Goal: Task Accomplishment & Management: Manage account settings

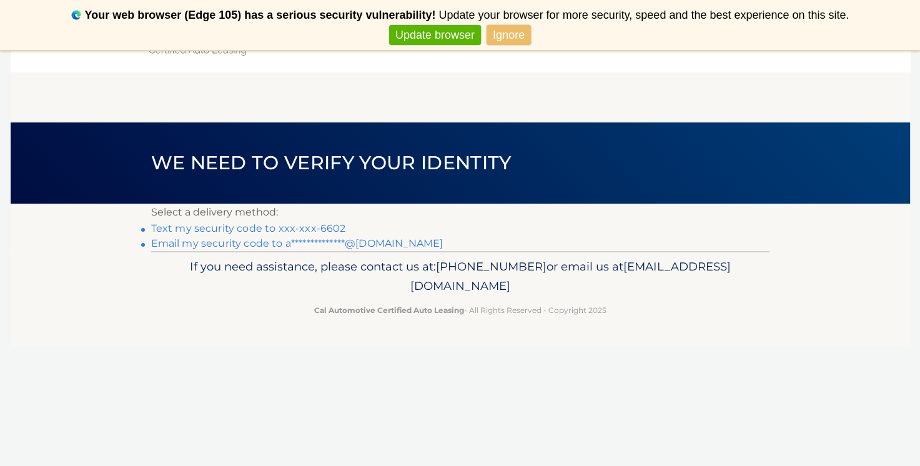
click at [379, 249] on link "**********" at bounding box center [297, 243] width 292 height 12
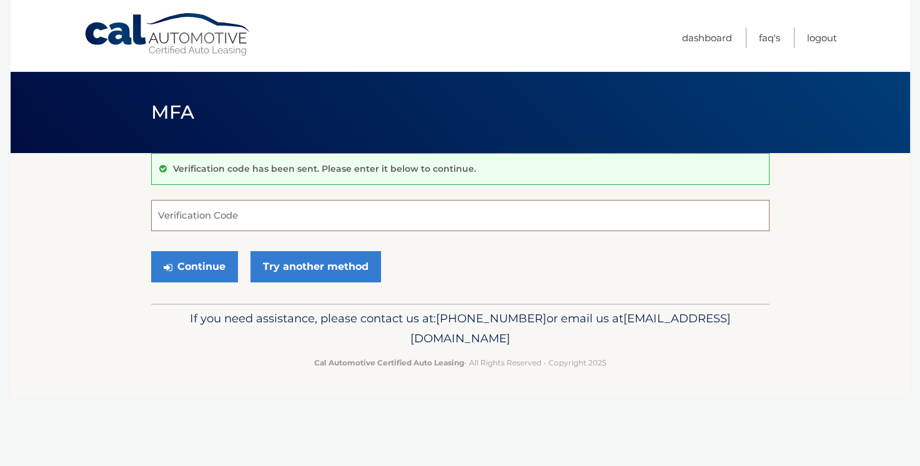
click at [469, 231] on input "Verification Code" at bounding box center [460, 215] width 618 height 31
type input "656781"
click at [216, 282] on button "Continue" at bounding box center [194, 266] width 87 height 31
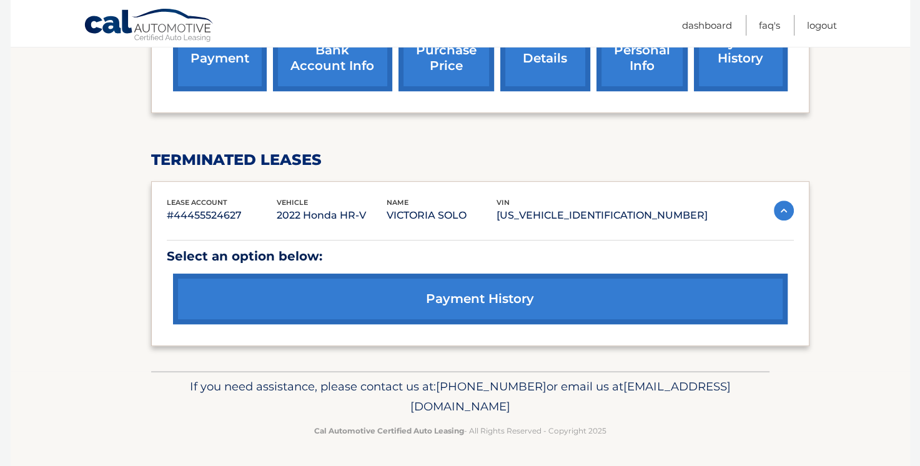
scroll to position [527, 0]
click at [468, 289] on link "payment history" at bounding box center [480, 299] width 615 height 51
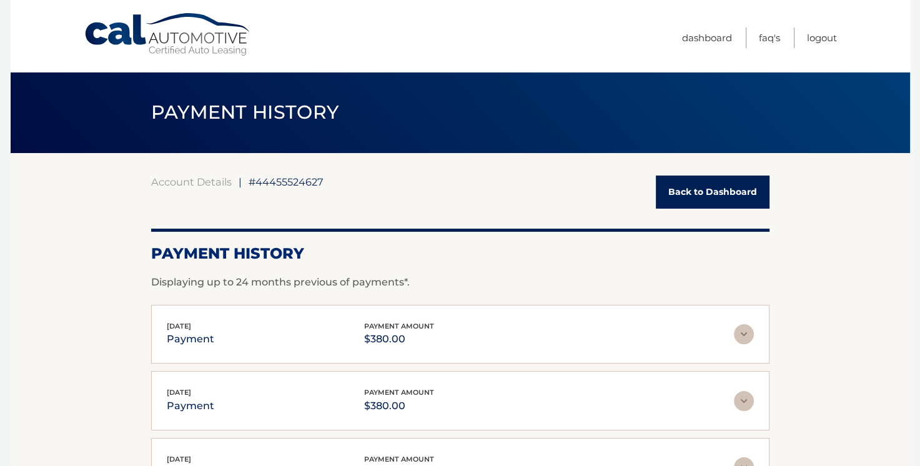
click at [670, 191] on link "Back to Dashboard" at bounding box center [713, 192] width 114 height 33
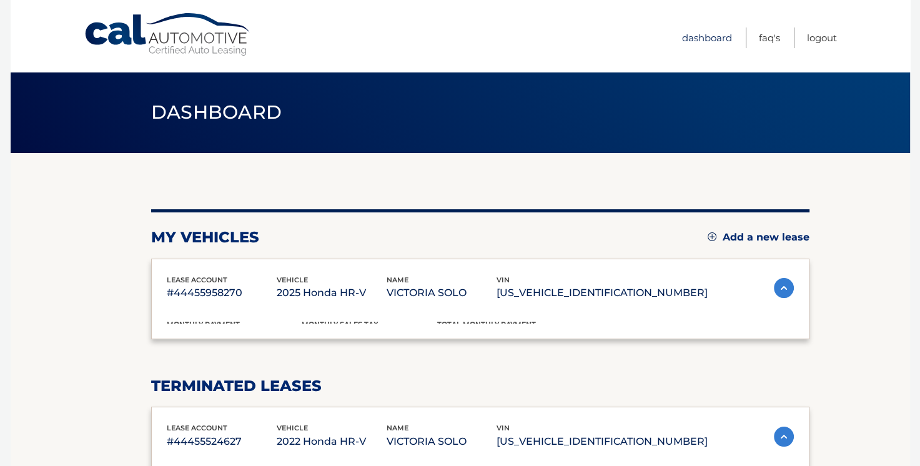
click at [682, 33] on link "Dashboard" at bounding box center [707, 37] width 50 height 21
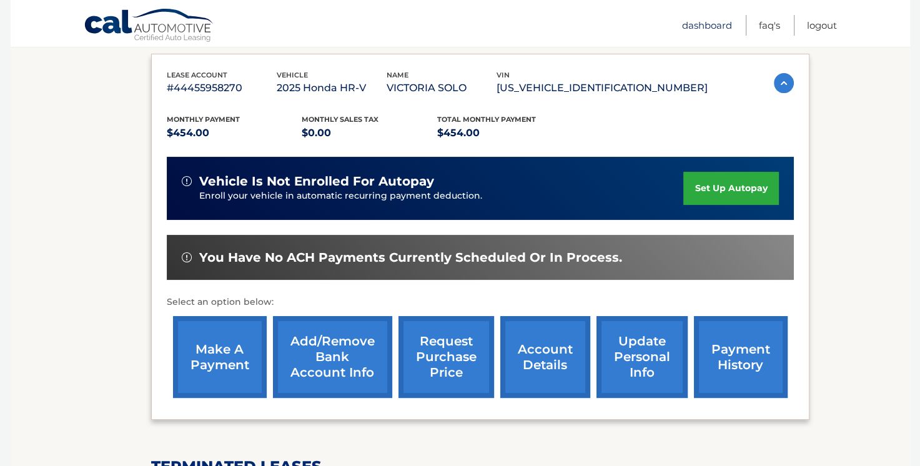
scroll to position [209, 0]
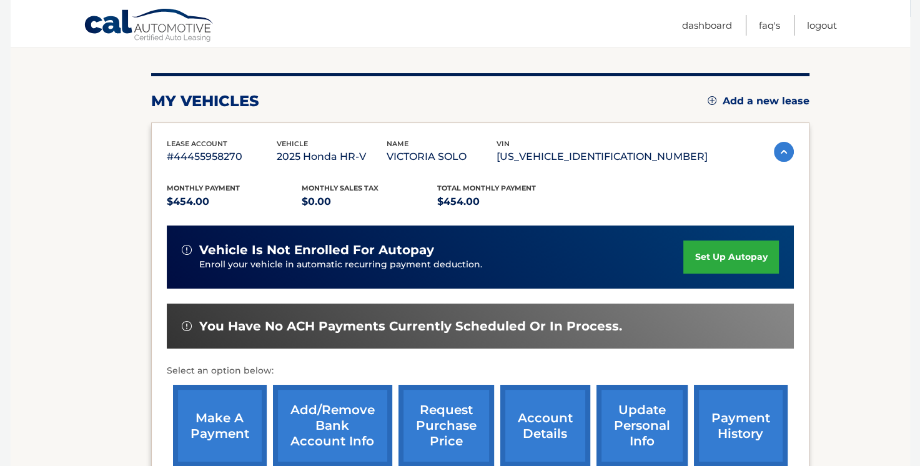
scroll to position [140, 0]
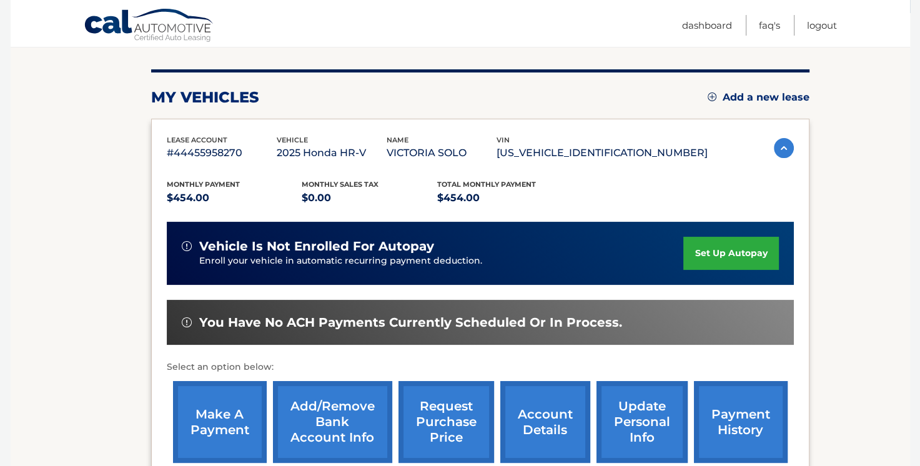
click at [723, 253] on link "set up autopay" at bounding box center [730, 253] width 95 height 33
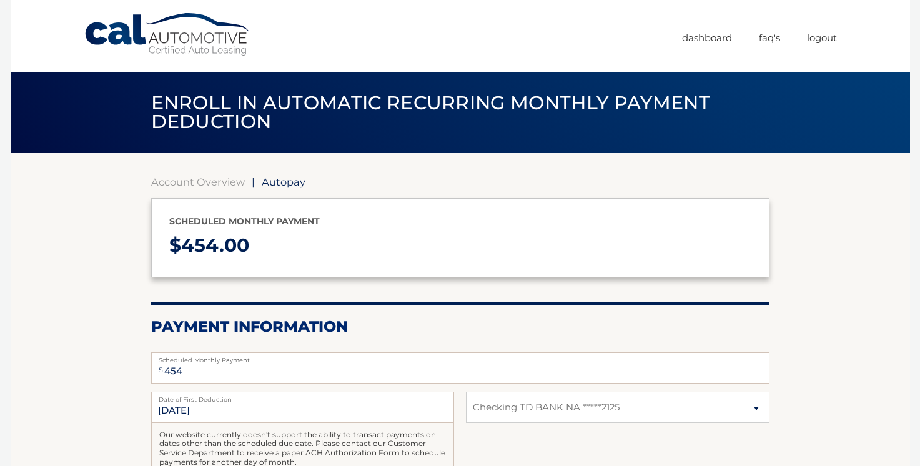
select select "ZGQ0NWYxNTMtZDExOS00MzdlLTg5M2UtZjhmZWNkOTcxNzhm"
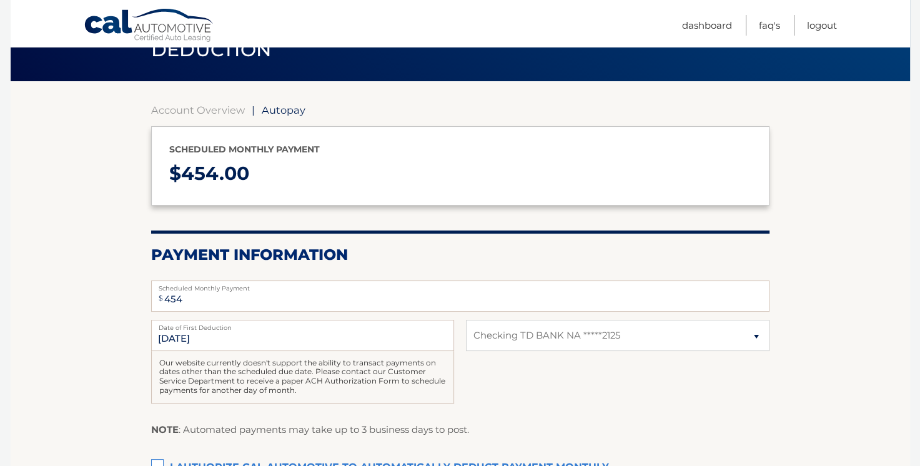
scroll to position [70, 0]
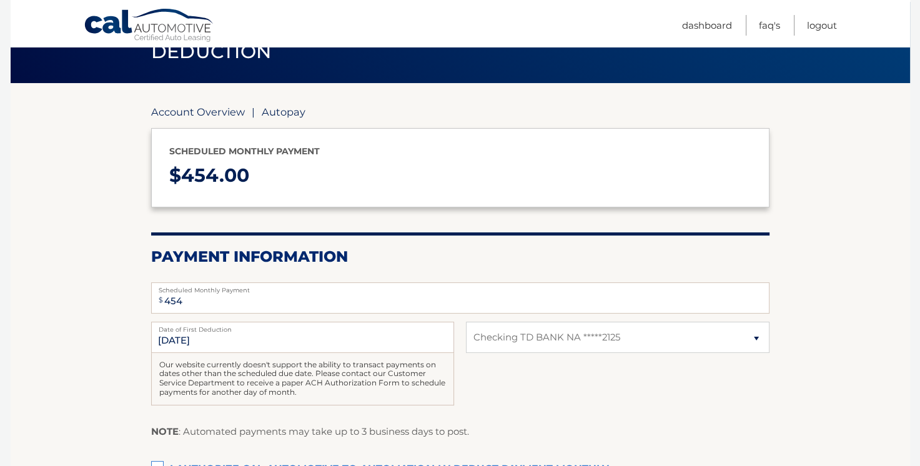
click at [197, 116] on link "Account Overview" at bounding box center [198, 112] width 94 height 12
click at [682, 31] on link "Dashboard" at bounding box center [707, 25] width 50 height 21
click at [682, 21] on link "Dashboard" at bounding box center [707, 25] width 50 height 21
click at [682, 36] on link "Dashboard" at bounding box center [707, 25] width 50 height 21
click at [682, 23] on link "Dashboard" at bounding box center [707, 25] width 50 height 21
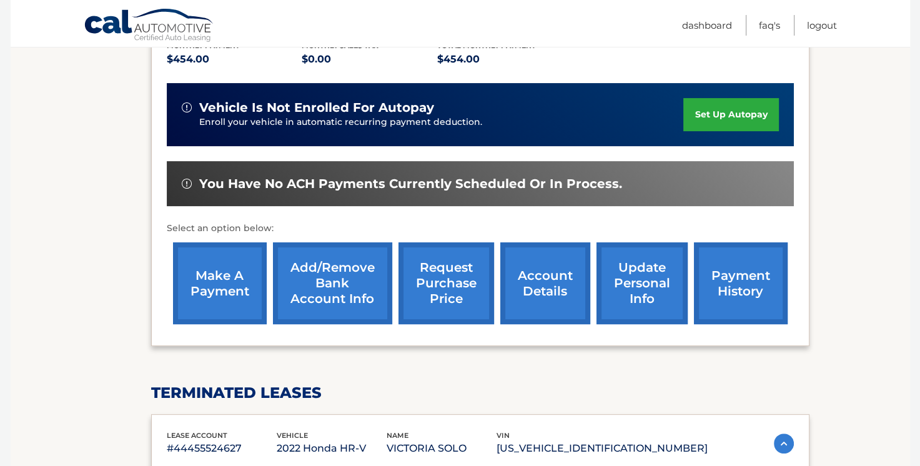
scroll to position [279, 0]
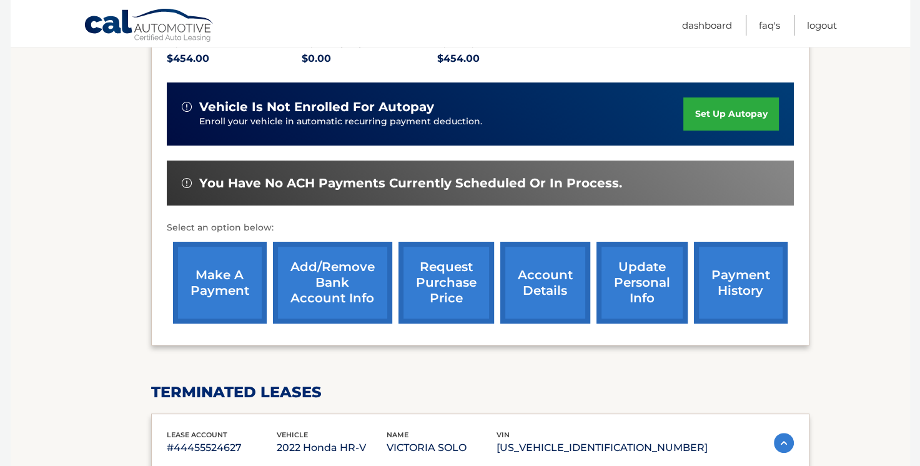
click at [738, 287] on link "payment history" at bounding box center [741, 283] width 94 height 82
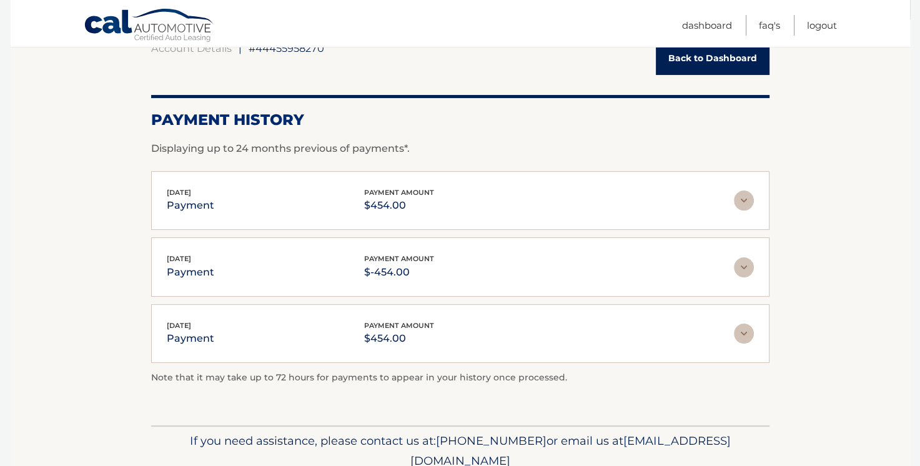
scroll to position [140, 0]
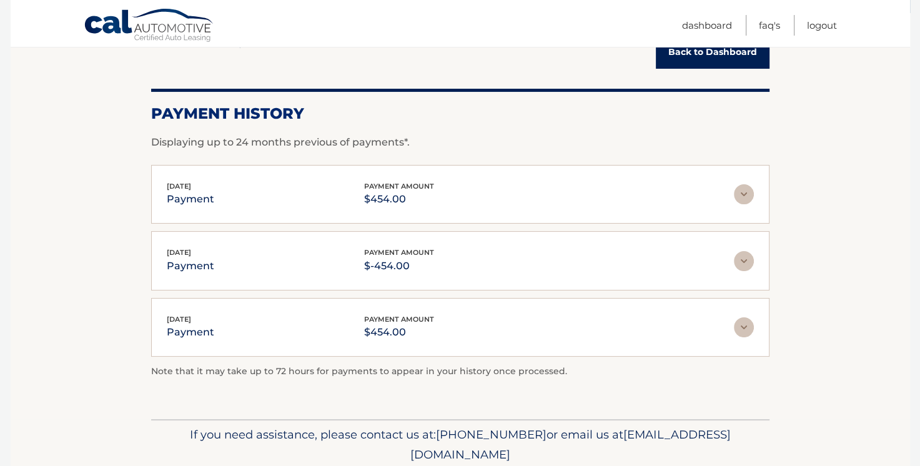
click at [746, 263] on img at bounding box center [744, 261] width 20 height 20
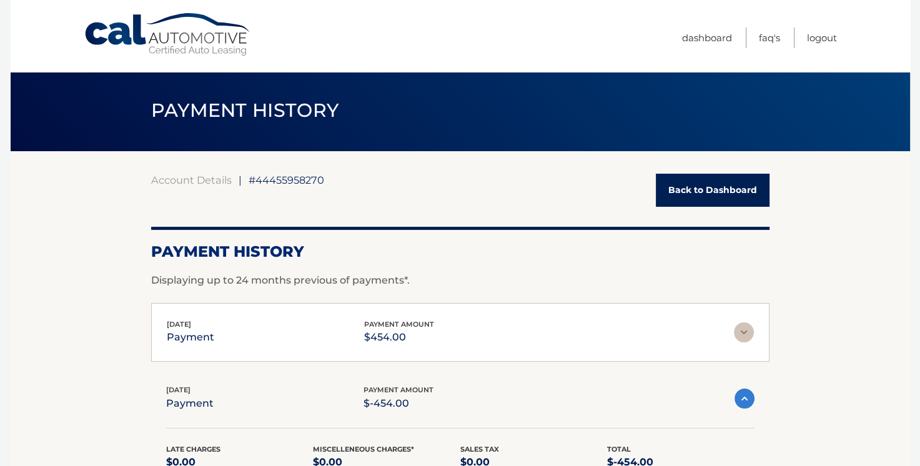
scroll to position [0, 0]
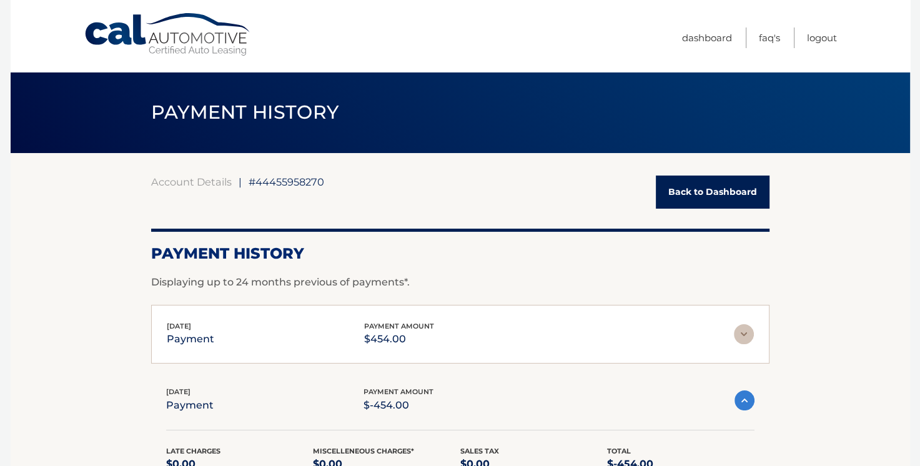
click at [741, 329] on img at bounding box center [744, 334] width 20 height 20
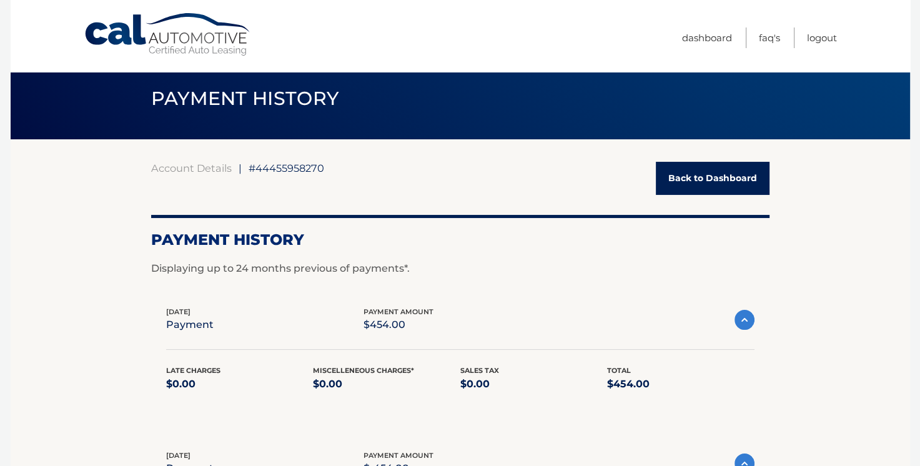
scroll to position [12, 0]
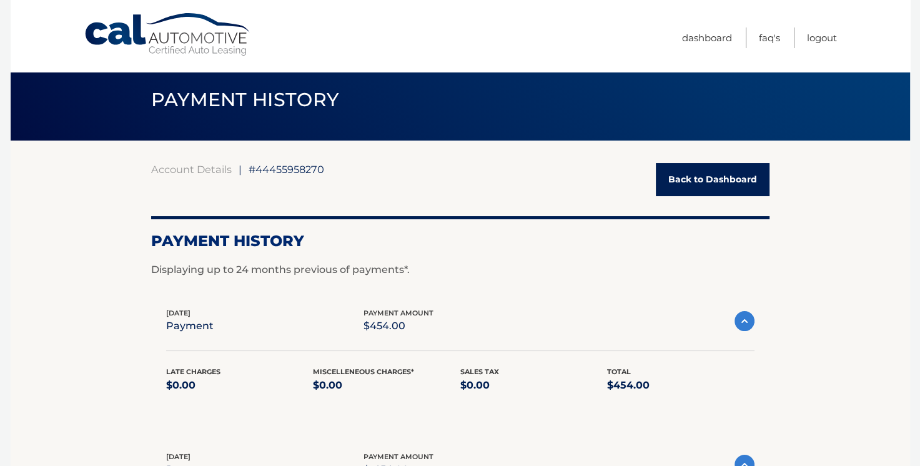
click at [702, 176] on link "Back to Dashboard" at bounding box center [713, 179] width 114 height 33
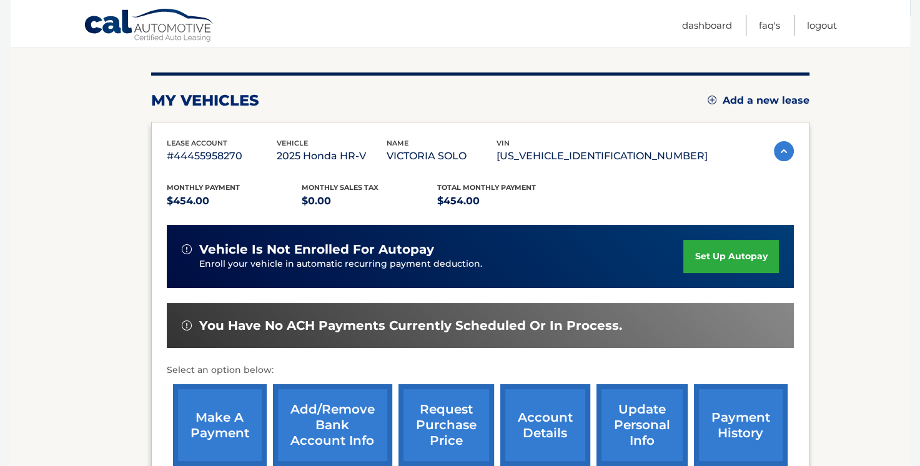
scroll to position [140, 0]
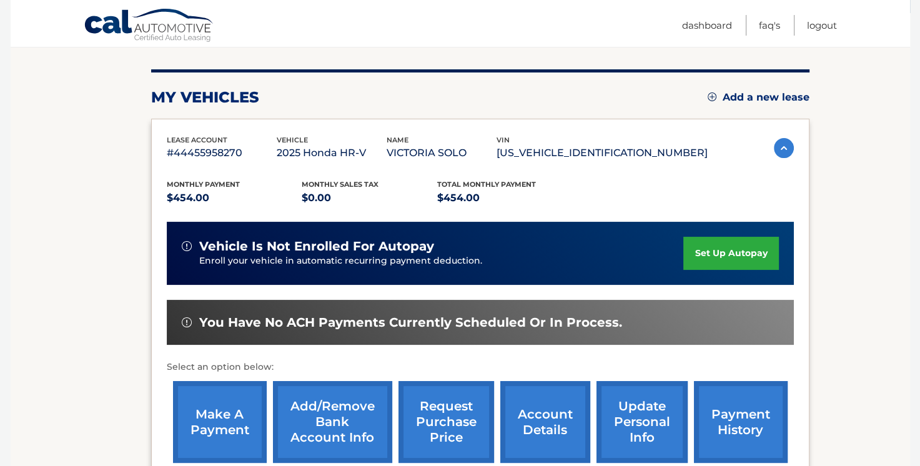
click at [241, 418] on link "make a payment" at bounding box center [220, 422] width 94 height 82
click at [239, 430] on link "make a payment" at bounding box center [220, 422] width 94 height 82
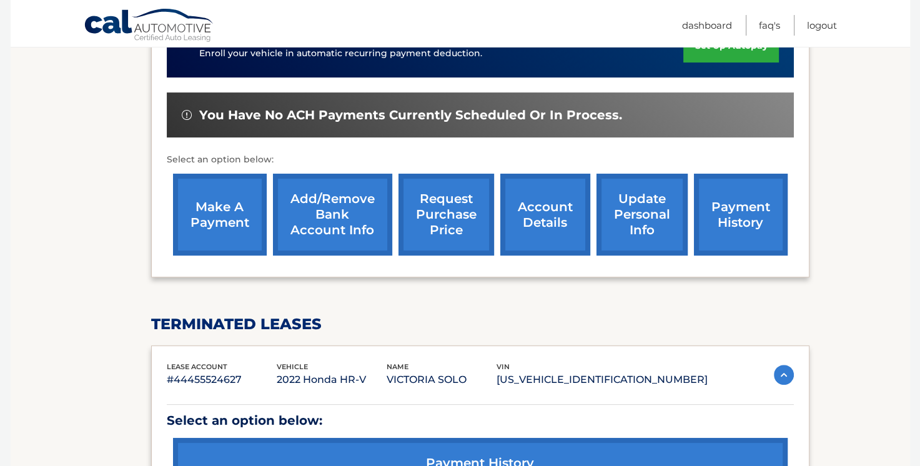
scroll to position [349, 0]
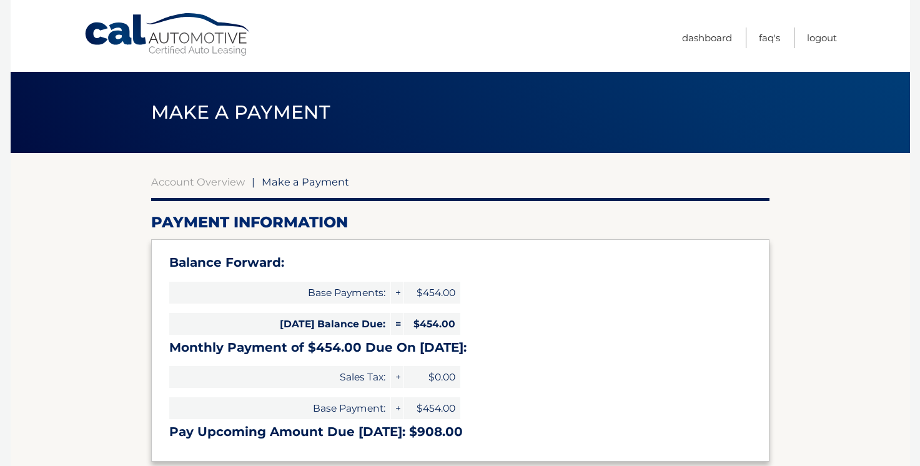
select select "ZGQ0NWYxNTMtZDExOS00MzdlLTg5M2UtZjhmZWNkOTcxNzhm"
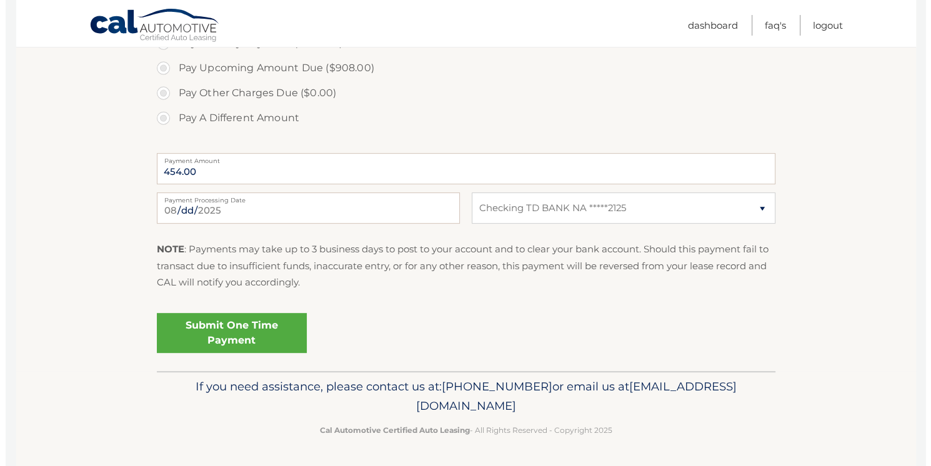
scroll to position [825, 0]
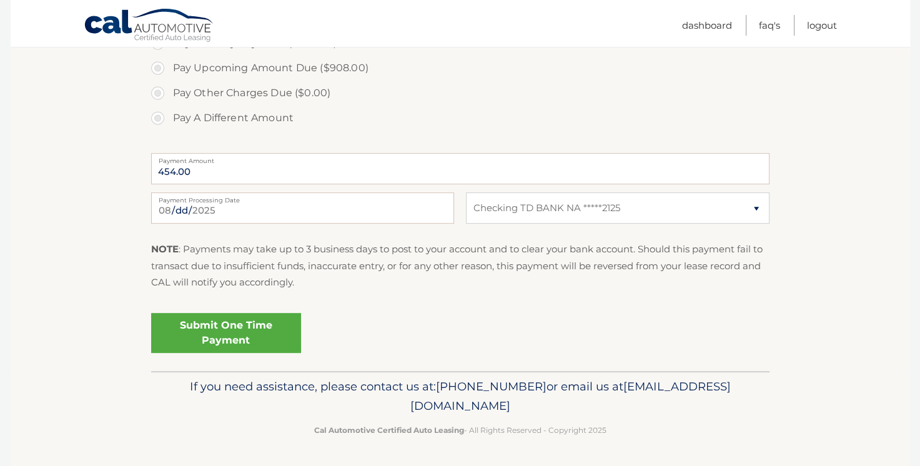
click at [289, 313] on link "Submit One Time Payment" at bounding box center [226, 333] width 150 height 40
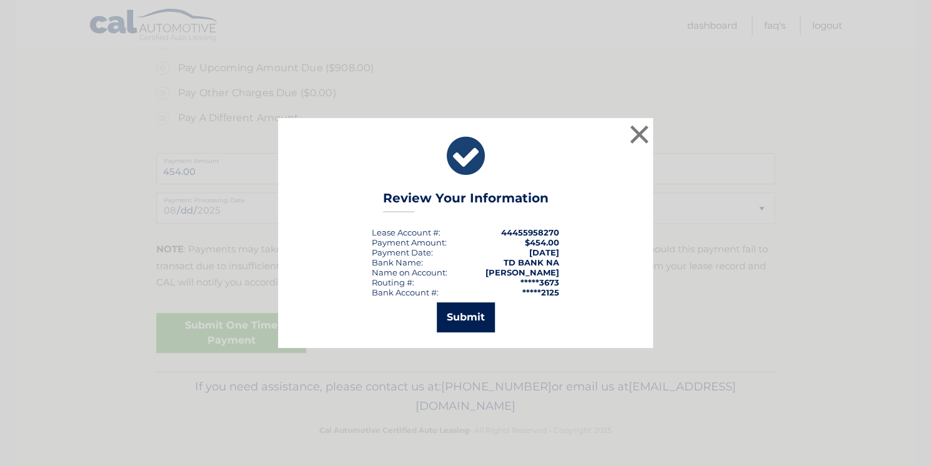
click at [480, 332] on button "Submit" at bounding box center [466, 317] width 58 height 30
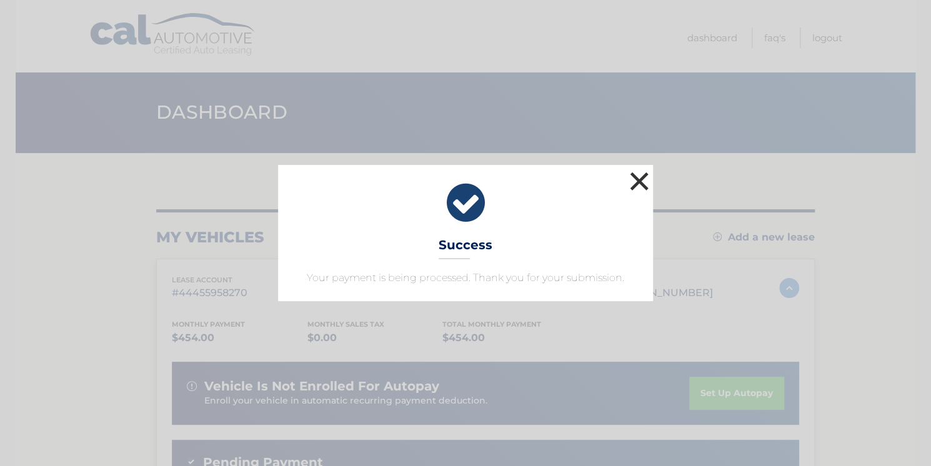
click at [639, 169] on button "×" at bounding box center [639, 181] width 25 height 25
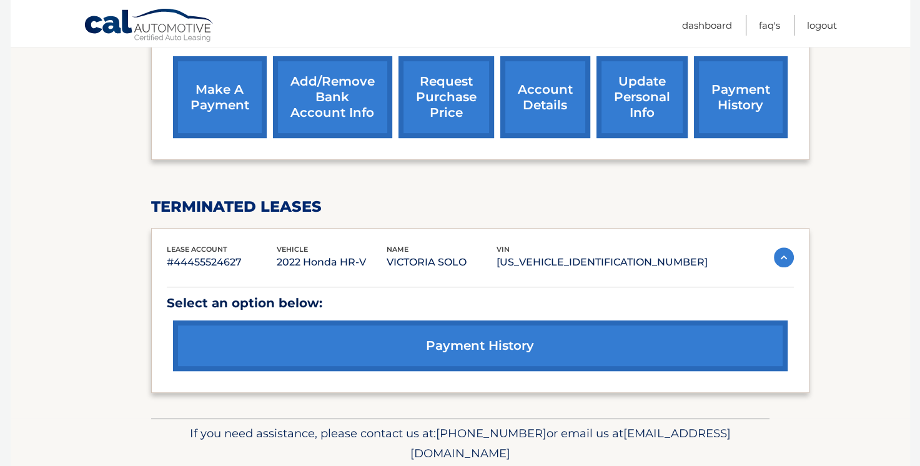
scroll to position [489, 0]
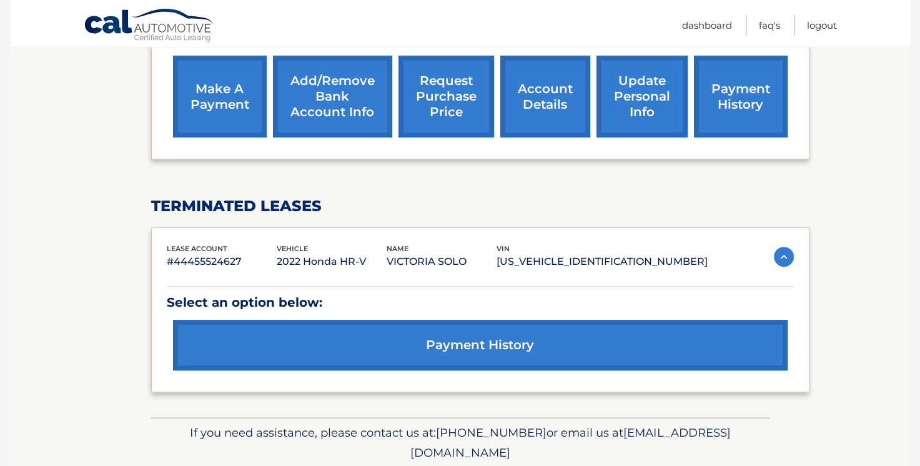
click at [742, 116] on link "payment history" at bounding box center [741, 97] width 94 height 82
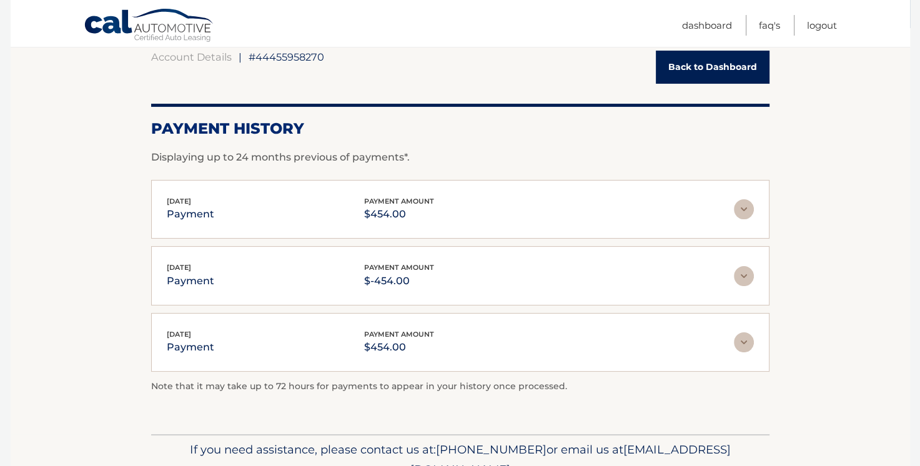
scroll to position [140, 0]
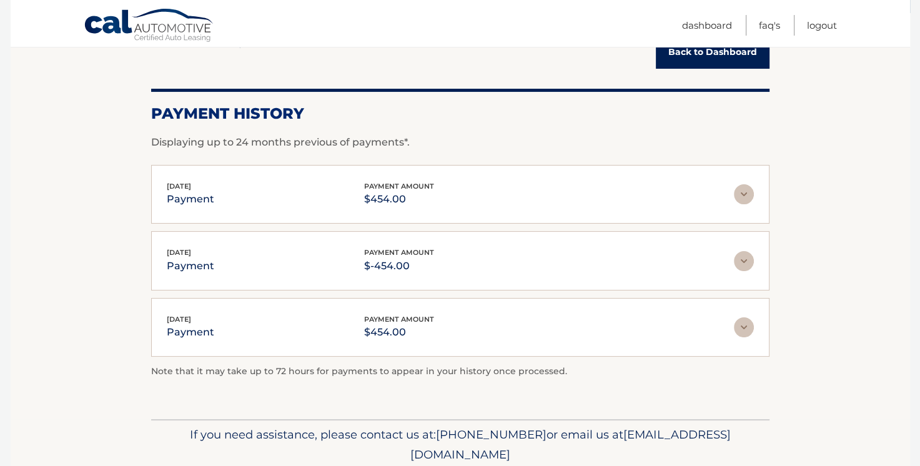
click at [747, 195] on img at bounding box center [744, 194] width 20 height 20
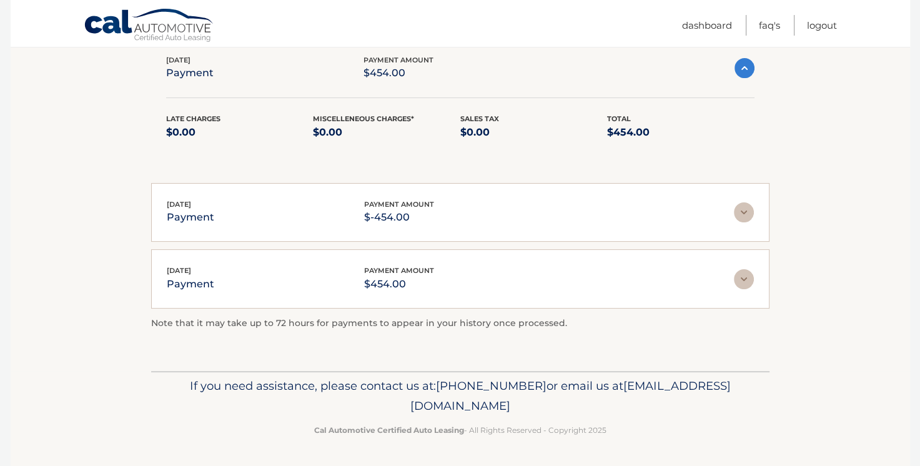
scroll to position [279, 0]
click at [739, 202] on img at bounding box center [744, 212] width 20 height 20
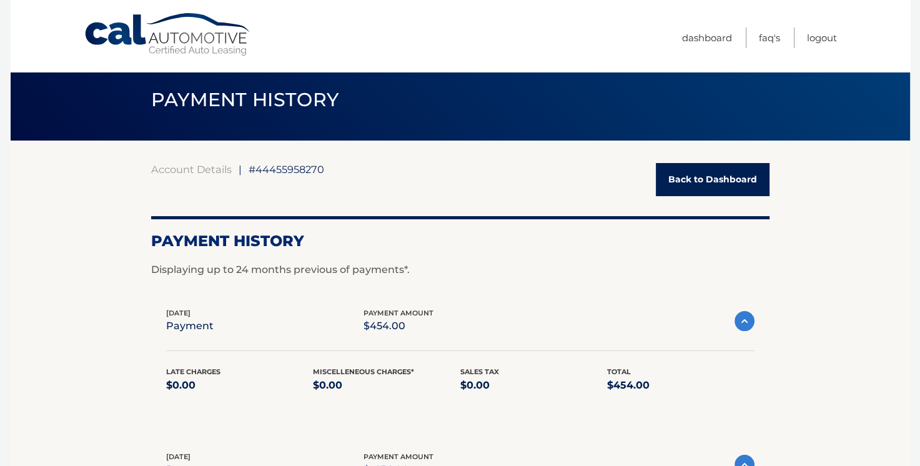
scroll to position [12, 0]
click at [682, 32] on link "Dashboard" at bounding box center [707, 37] width 50 height 21
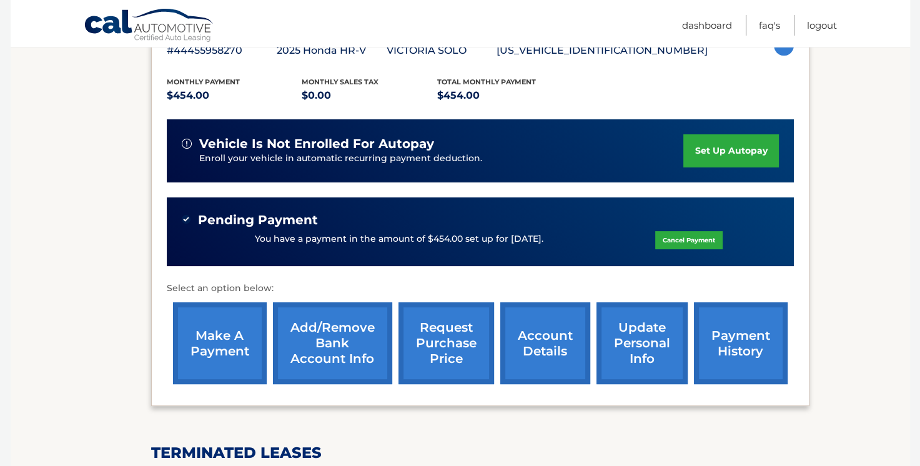
scroll to position [279, 0]
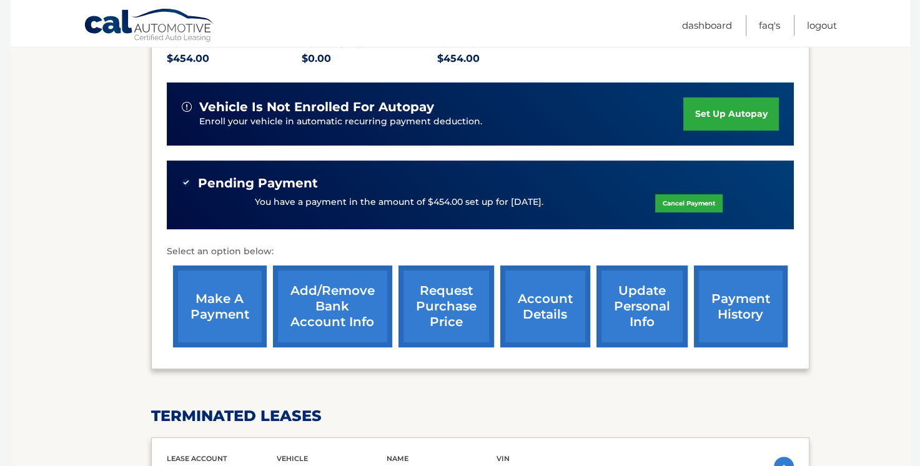
click at [544, 325] on link "account details" at bounding box center [545, 307] width 90 height 82
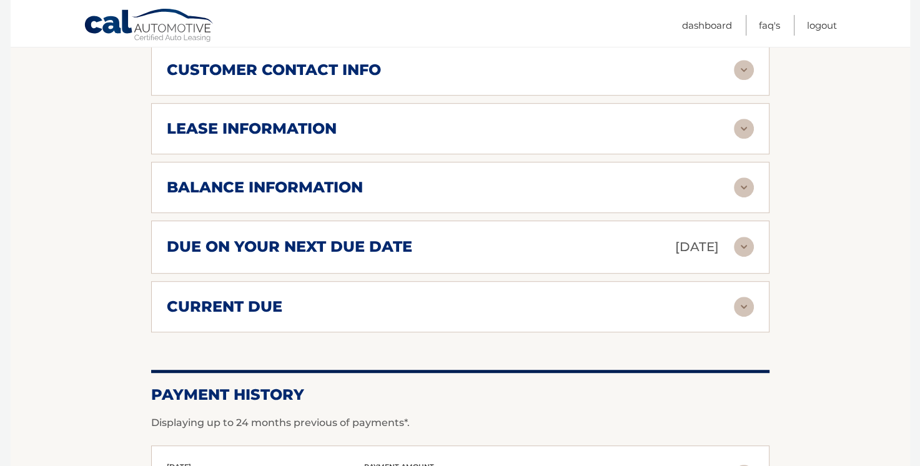
scroll to position [698, 0]
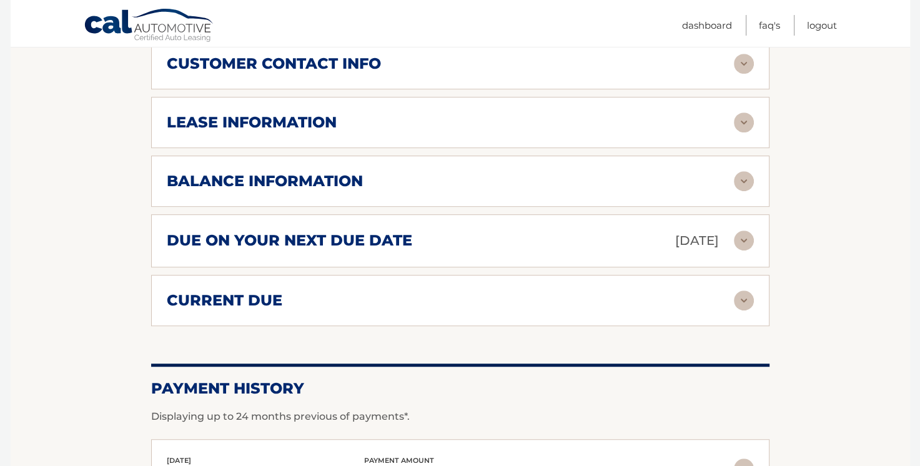
click at [738, 191] on img at bounding box center [744, 181] width 20 height 20
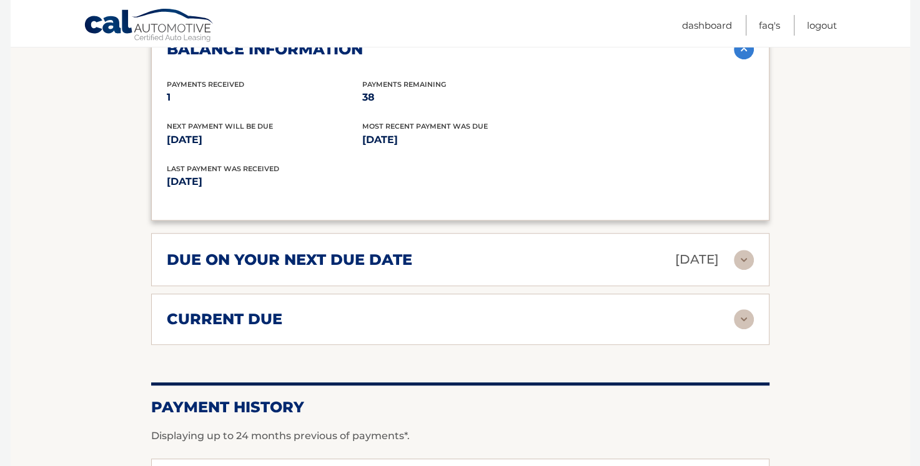
scroll to position [838, 0]
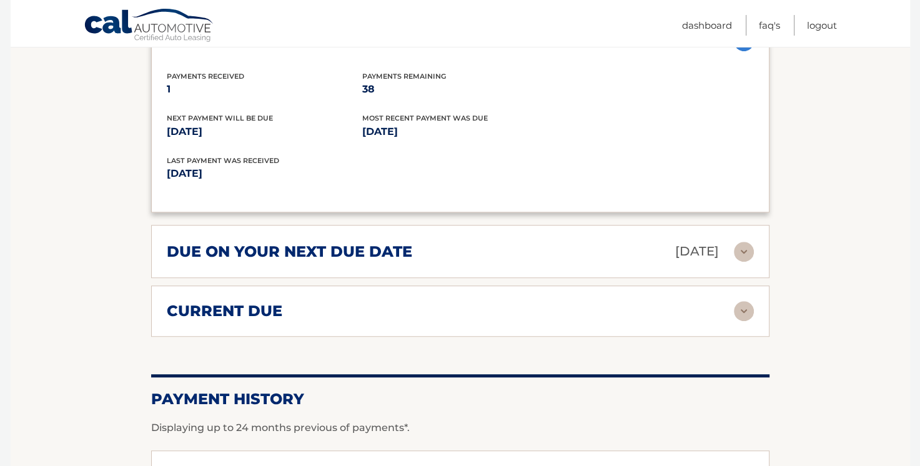
click at [744, 321] on img at bounding box center [744, 311] width 20 height 20
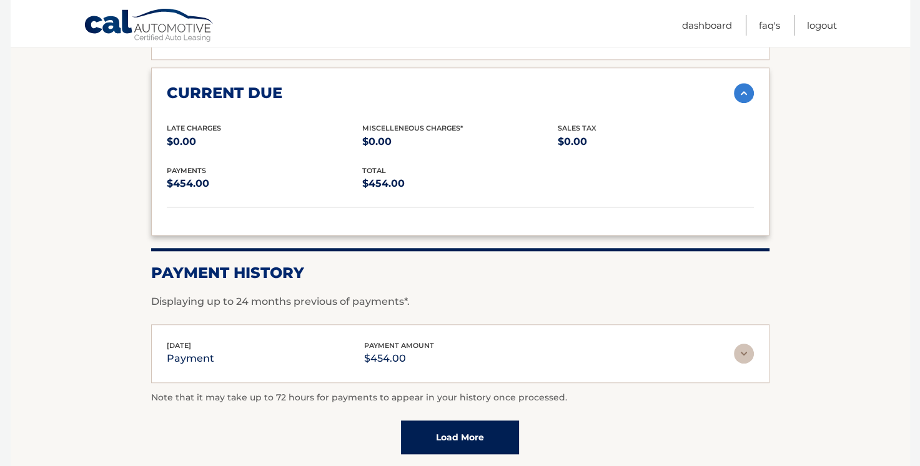
scroll to position [1118, 0]
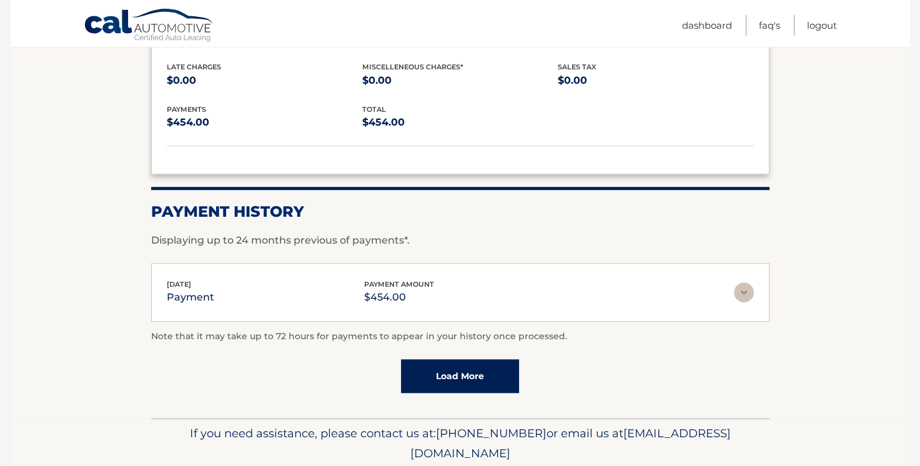
click at [742, 302] on img at bounding box center [744, 292] width 20 height 20
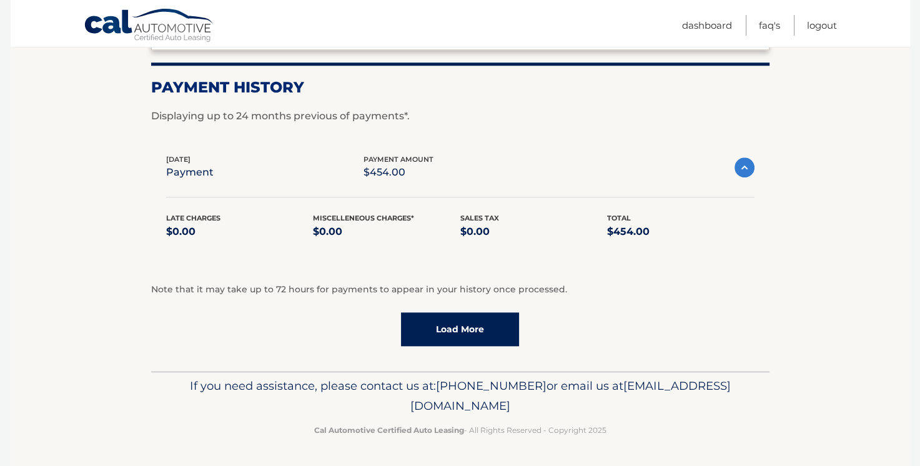
scroll to position [1289, 0]
click at [485, 320] on link "Load More" at bounding box center [460, 329] width 118 height 34
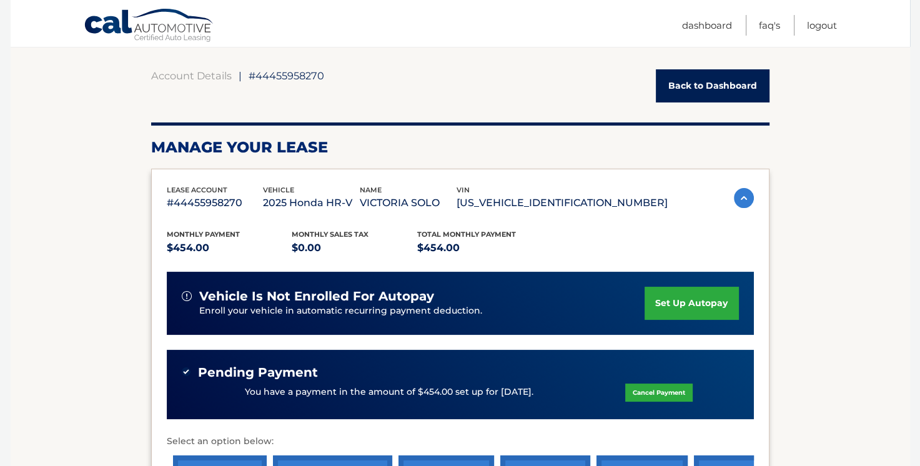
scroll to position [101, 0]
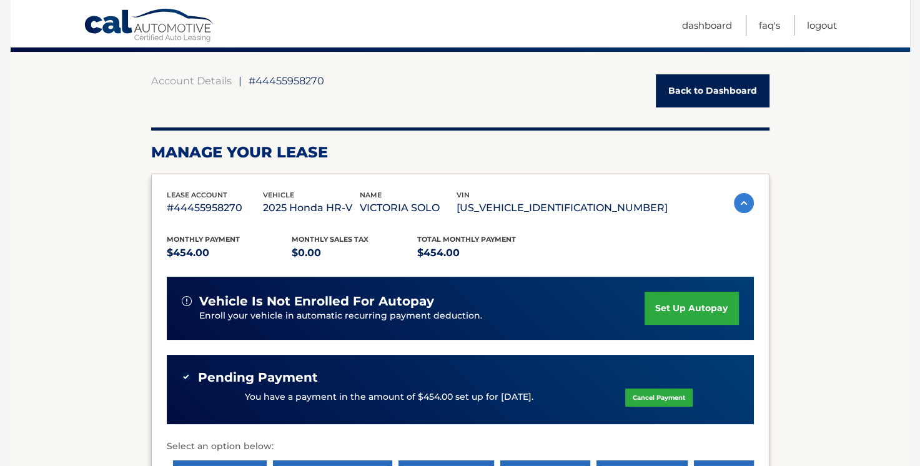
click at [674, 323] on link "set up autopay" at bounding box center [692, 308] width 94 height 33
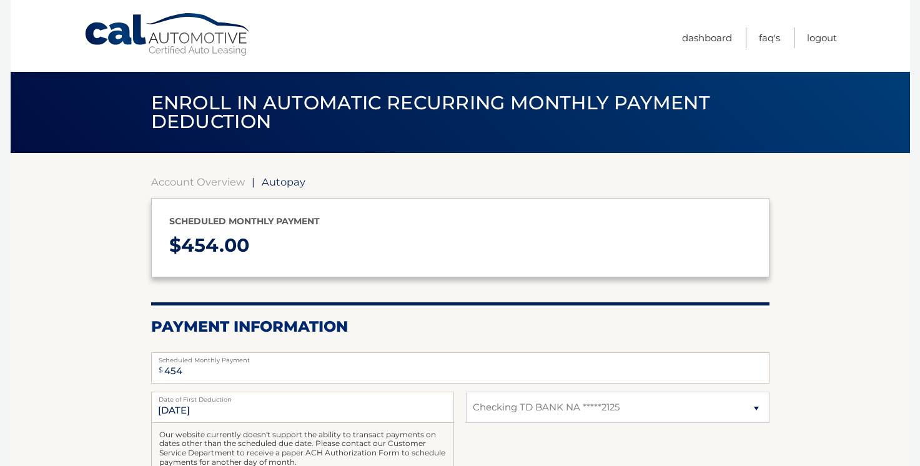
select select "ZGQ0NWYxNTMtZDExOS00MzdlLTg5M2UtZjhmZWNkOTcxNzhm"
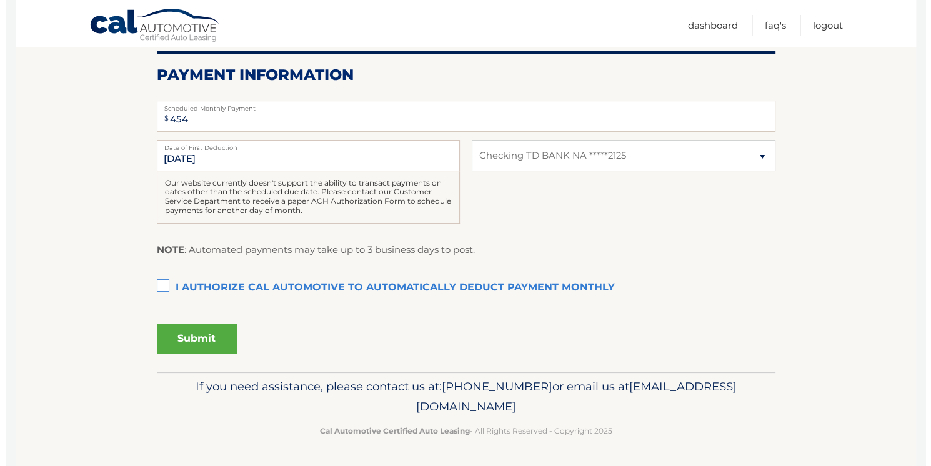
scroll to position [489, 0]
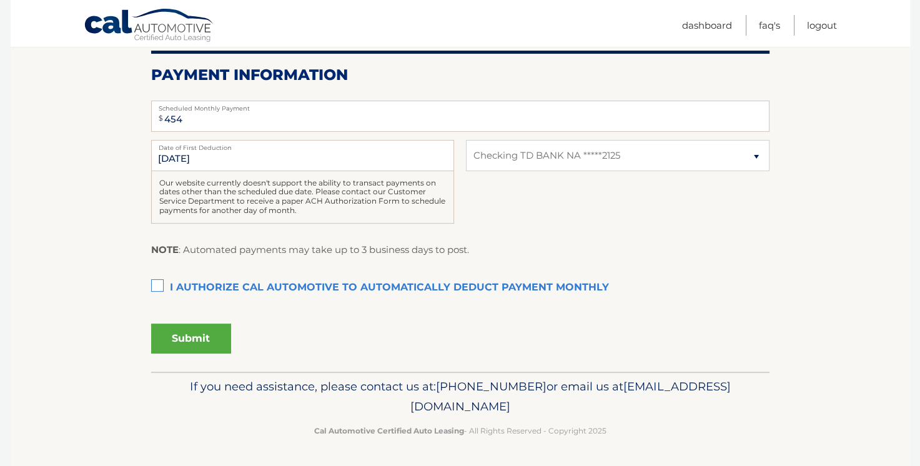
click at [159, 276] on label "I authorize cal automotive to automatically deduct payment monthly This checkbo…" at bounding box center [460, 288] width 618 height 25
click at [0, 0] on input "I authorize cal automotive to automatically deduct payment monthly This checkbo…" at bounding box center [0, 0] width 0 height 0
click at [231, 324] on button "Submit" at bounding box center [191, 339] width 80 height 30
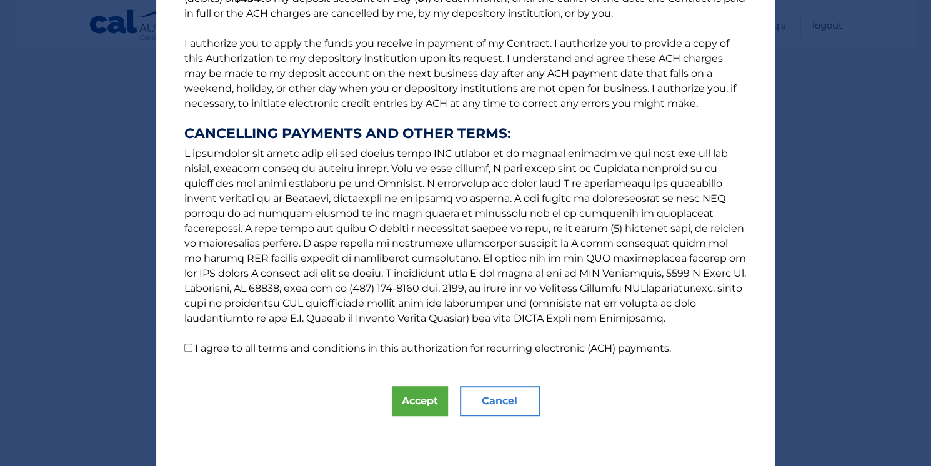
scroll to position [1285, 0]
click at [392, 386] on button "Accept" at bounding box center [420, 401] width 56 height 30
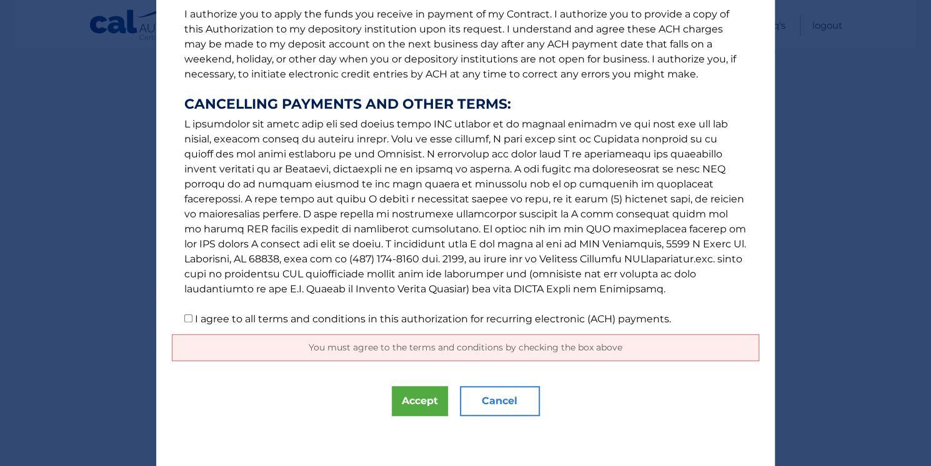
click at [186, 314] on input "I agree to all terms and conditions in this authorization for recurring electro…" at bounding box center [188, 318] width 8 height 8
checkbox input "true"
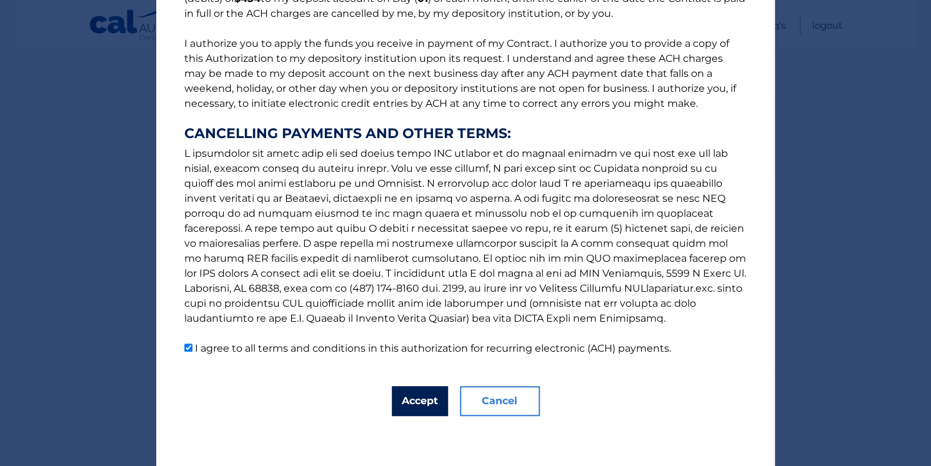
click at [392, 386] on button "Accept" at bounding box center [420, 401] width 56 height 30
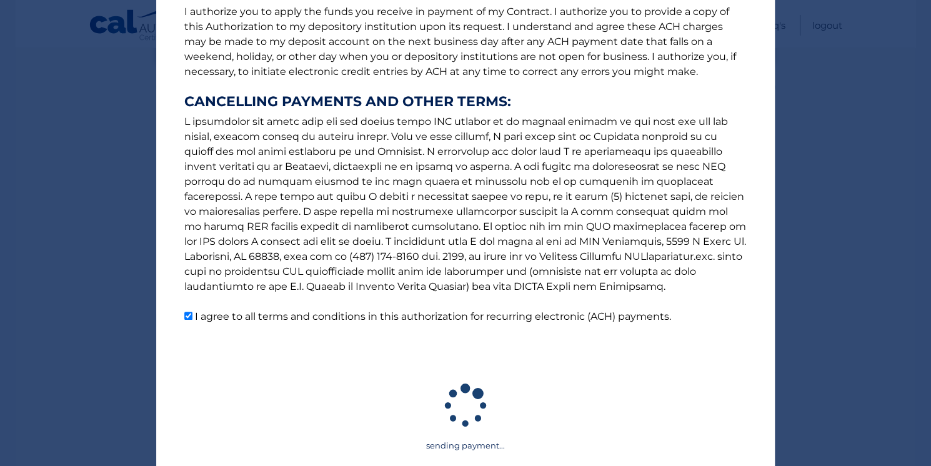
scroll to position [444, 0]
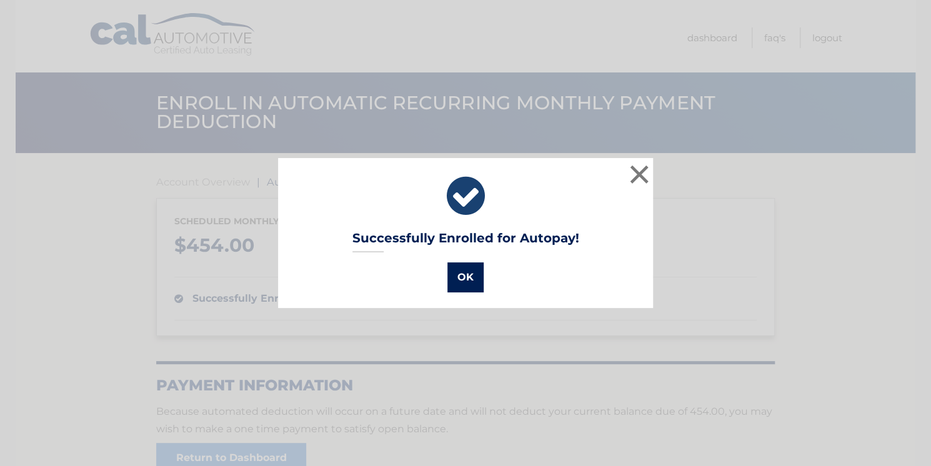
click at [455, 292] on button "OK" at bounding box center [465, 277] width 36 height 30
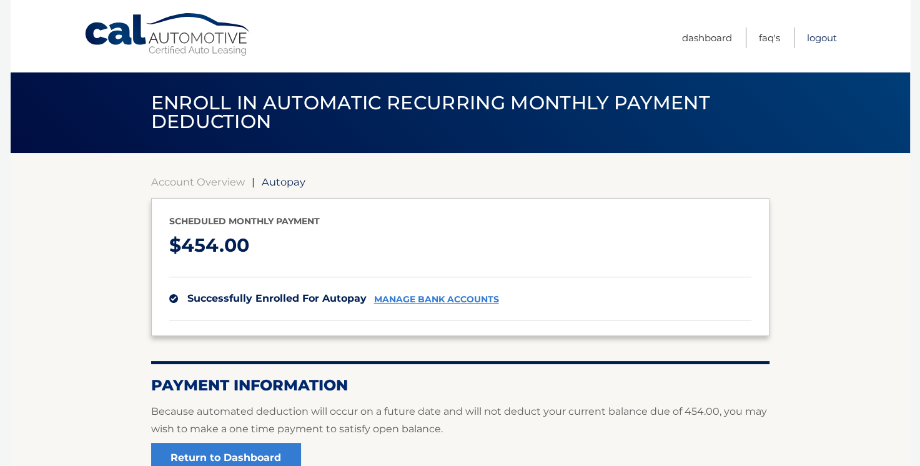
click at [807, 34] on link "Logout" at bounding box center [822, 37] width 30 height 21
